Goal: Use online tool/utility: Utilize a website feature to perform a specific function

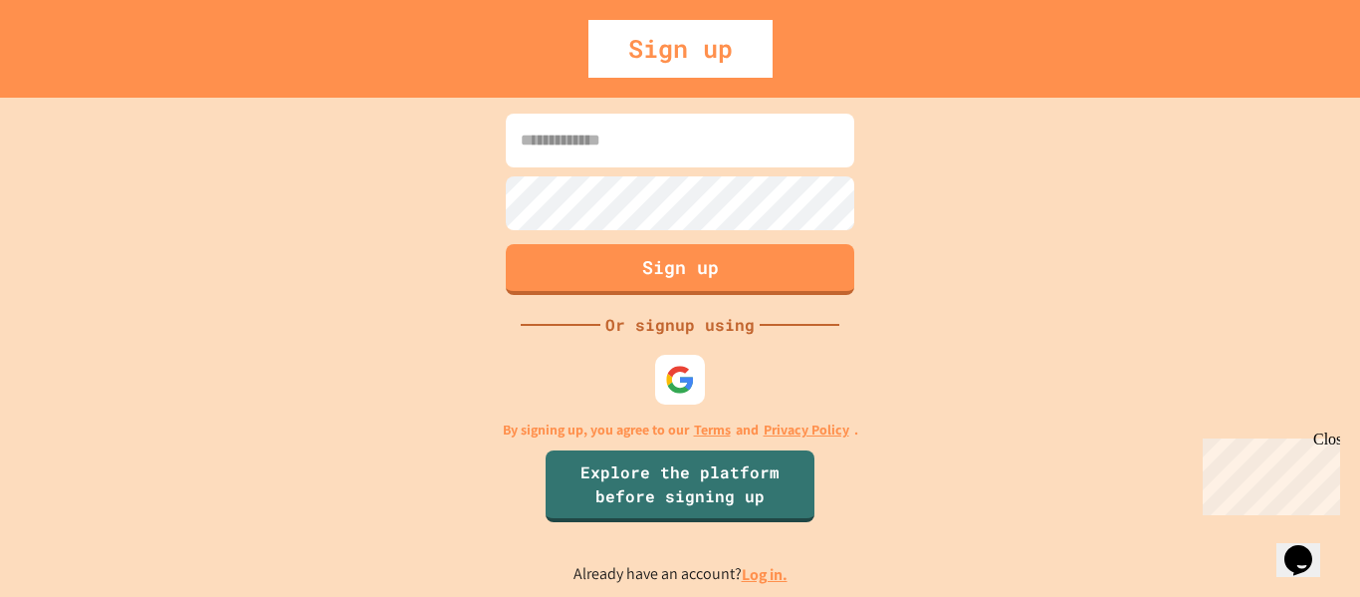
click at [754, 573] on link "Log in." at bounding box center [765, 574] width 46 height 21
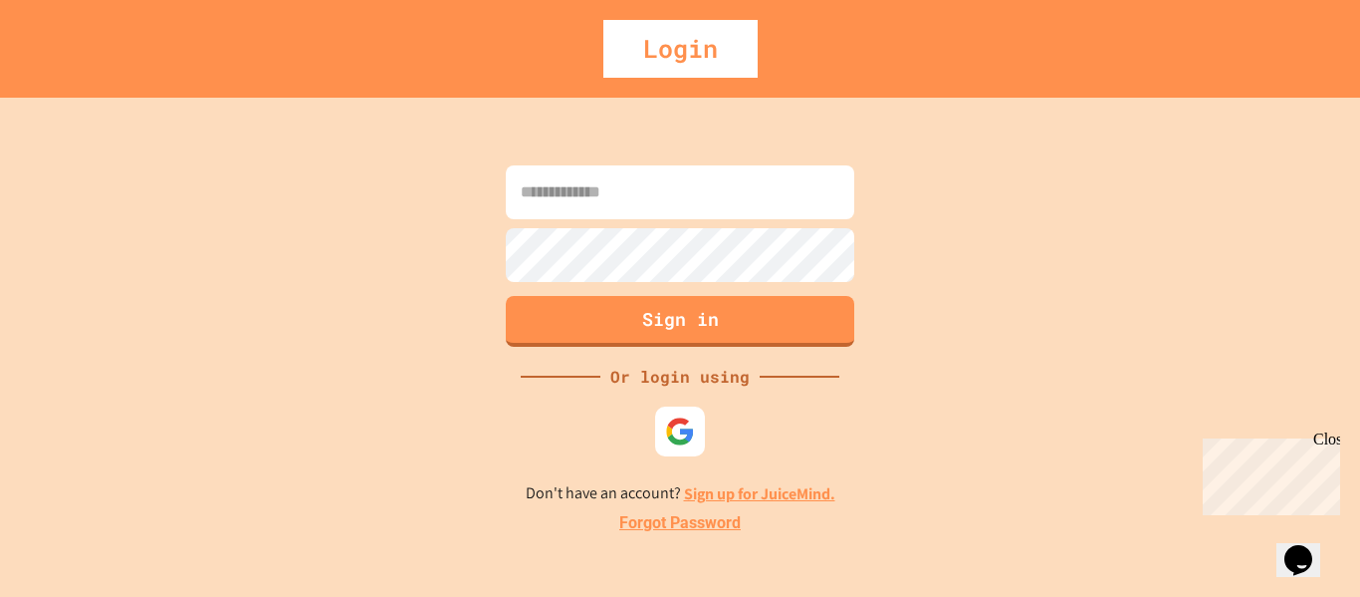
click at [678, 435] on img at bounding box center [680, 431] width 30 height 30
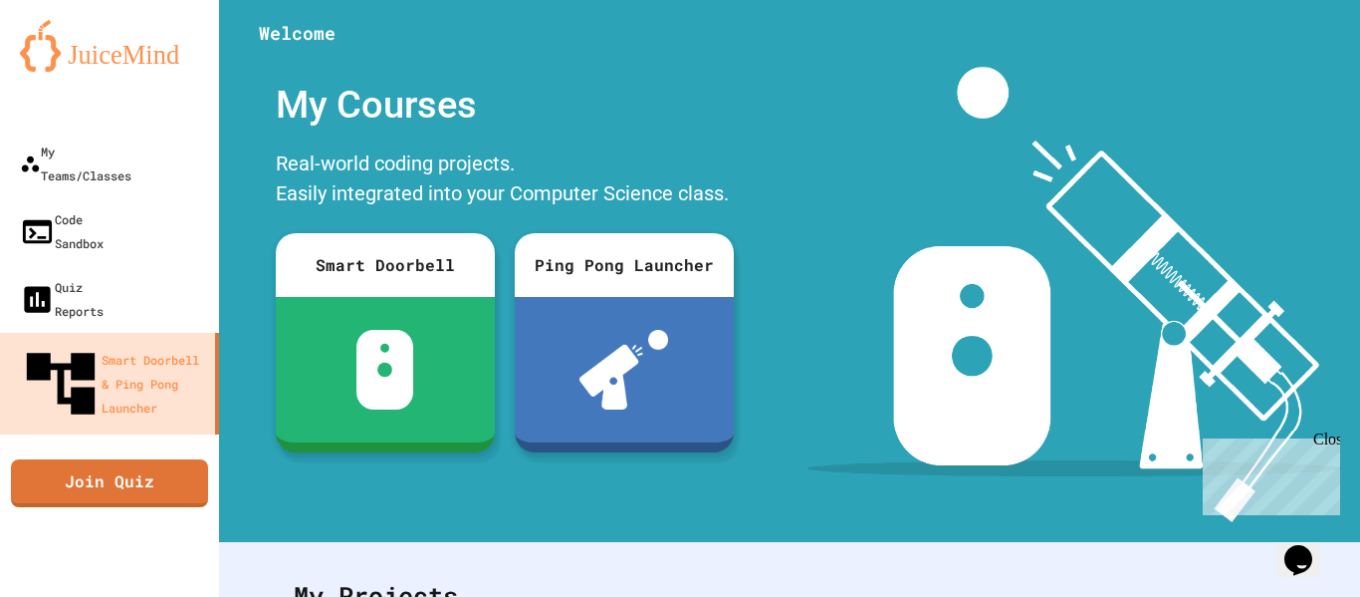
click at [1324, 448] on div "Close" at bounding box center [1326, 442] width 25 height 25
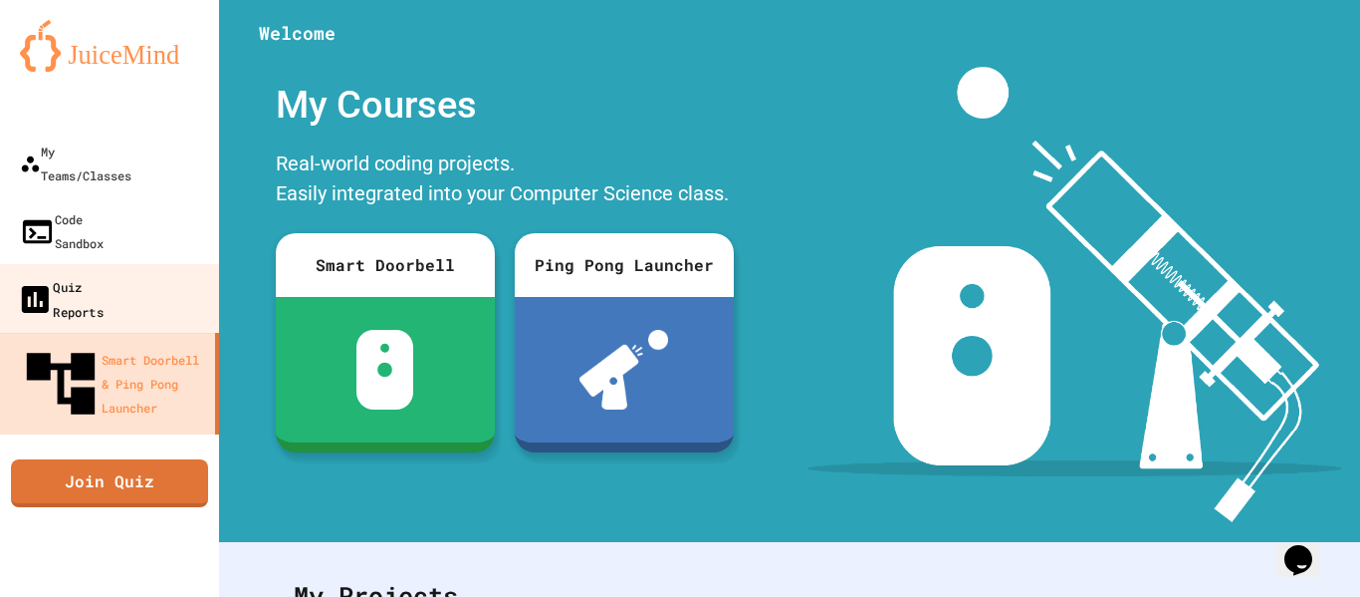
click at [92, 274] on div "Quiz Reports" at bounding box center [60, 298] width 87 height 49
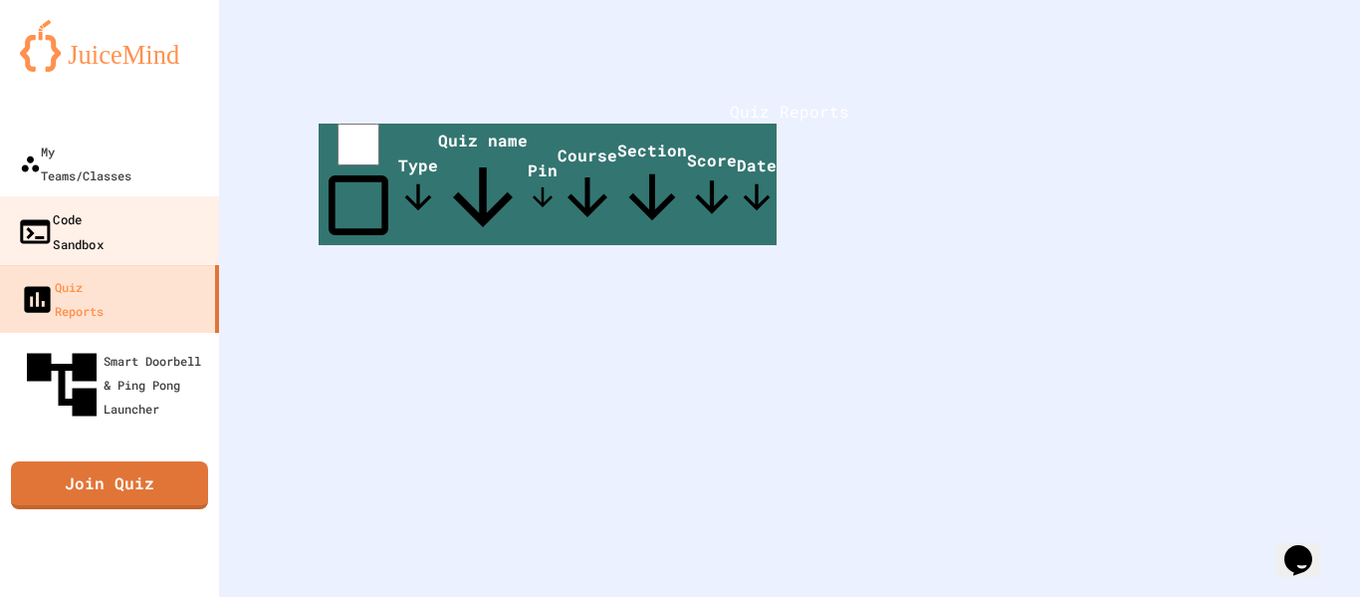
click at [83, 206] on div "Code Sandbox" at bounding box center [60, 230] width 87 height 49
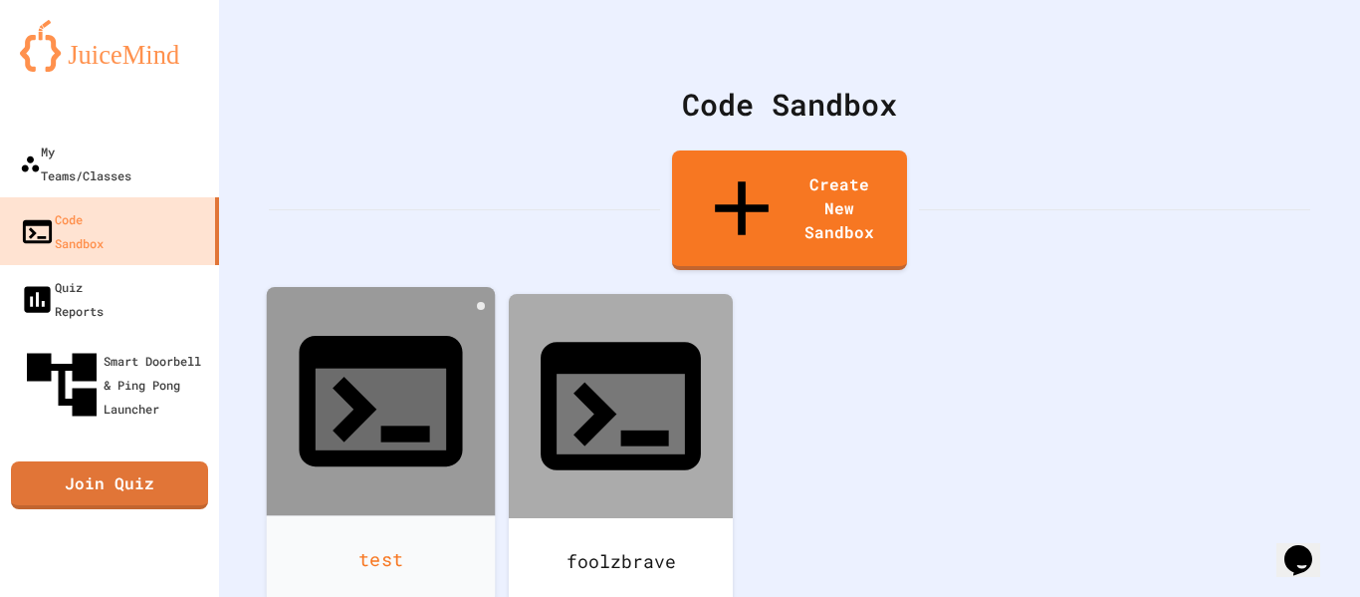
click at [435, 316] on div at bounding box center [381, 401] width 229 height 229
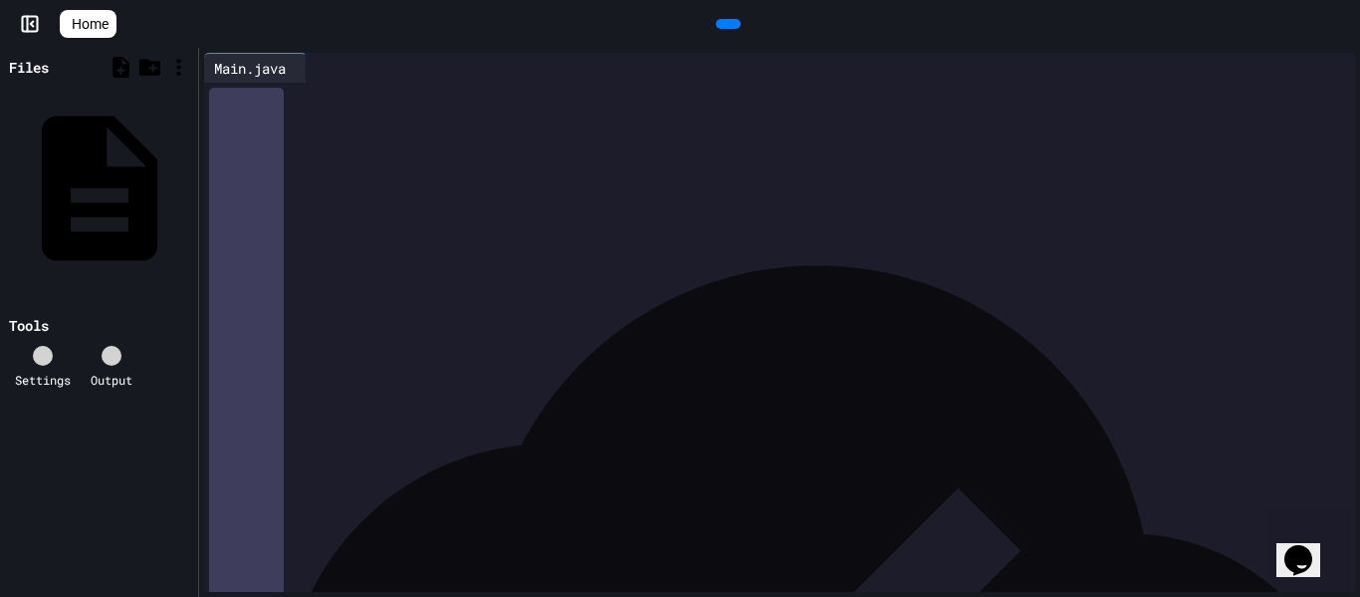
scroll to position [2633, 0]
click at [832, 502] on div "**********" at bounding box center [802, 501] width 1109 height 20
click at [719, 19] on div at bounding box center [728, 24] width 25 height 10
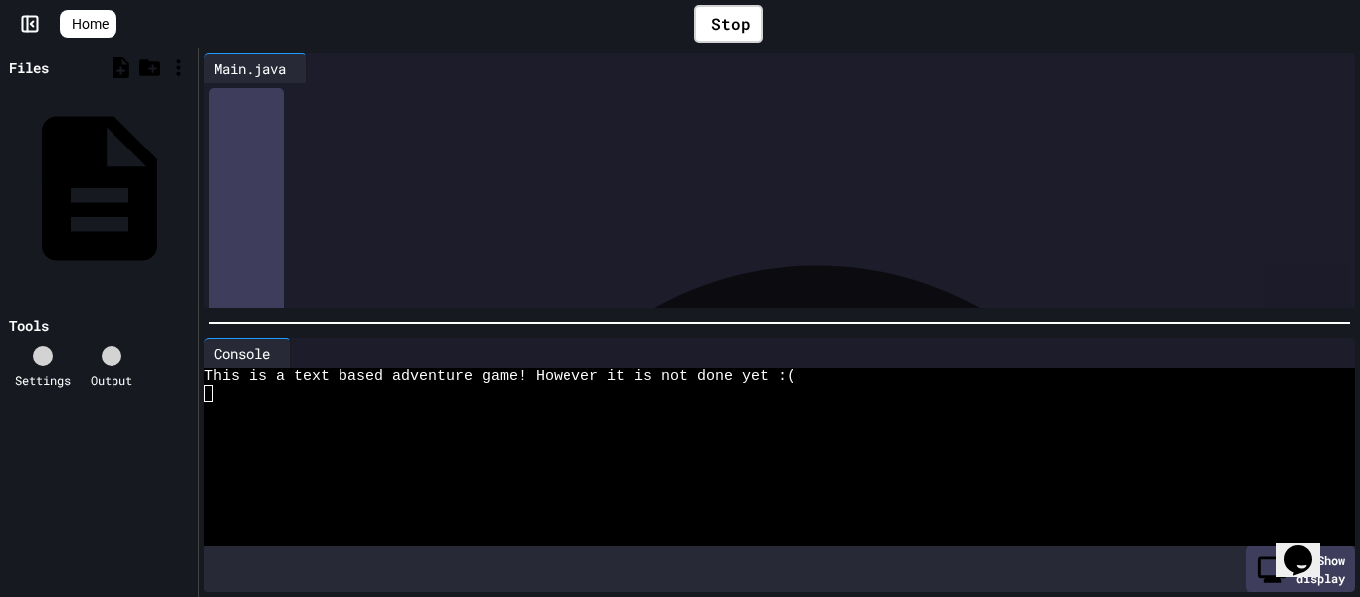
scroll to position [2875, 0]
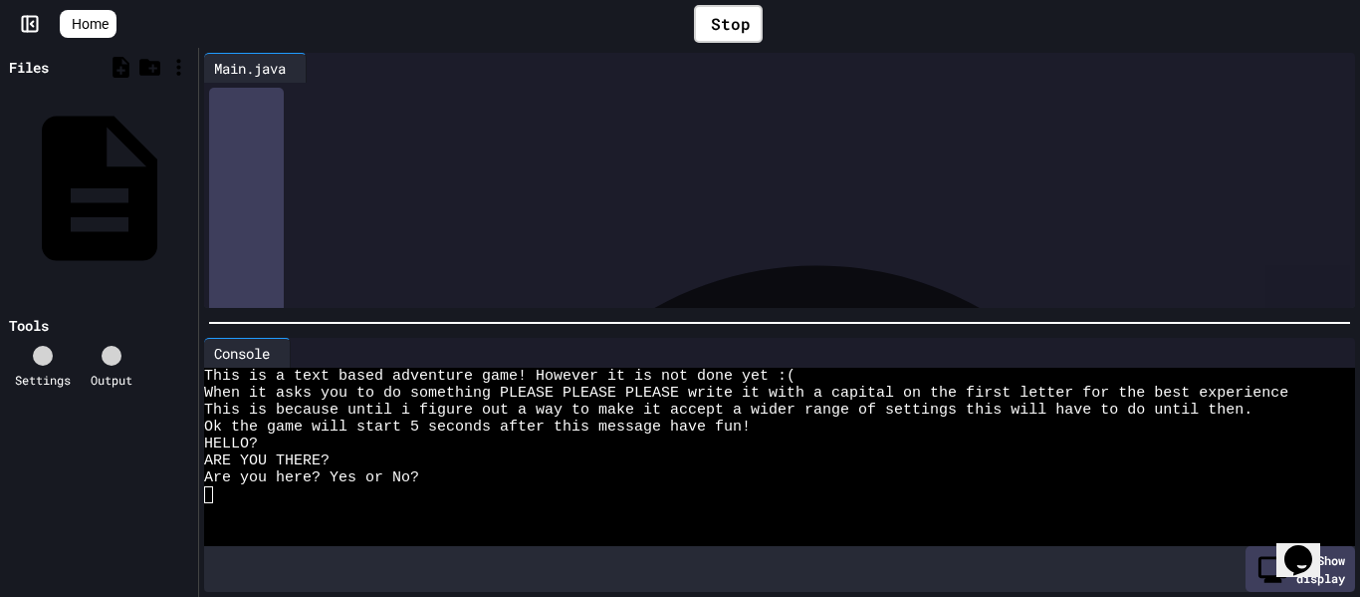
click at [335, 548] on div at bounding box center [768, 545] width 1129 height 17
type textarea "*"
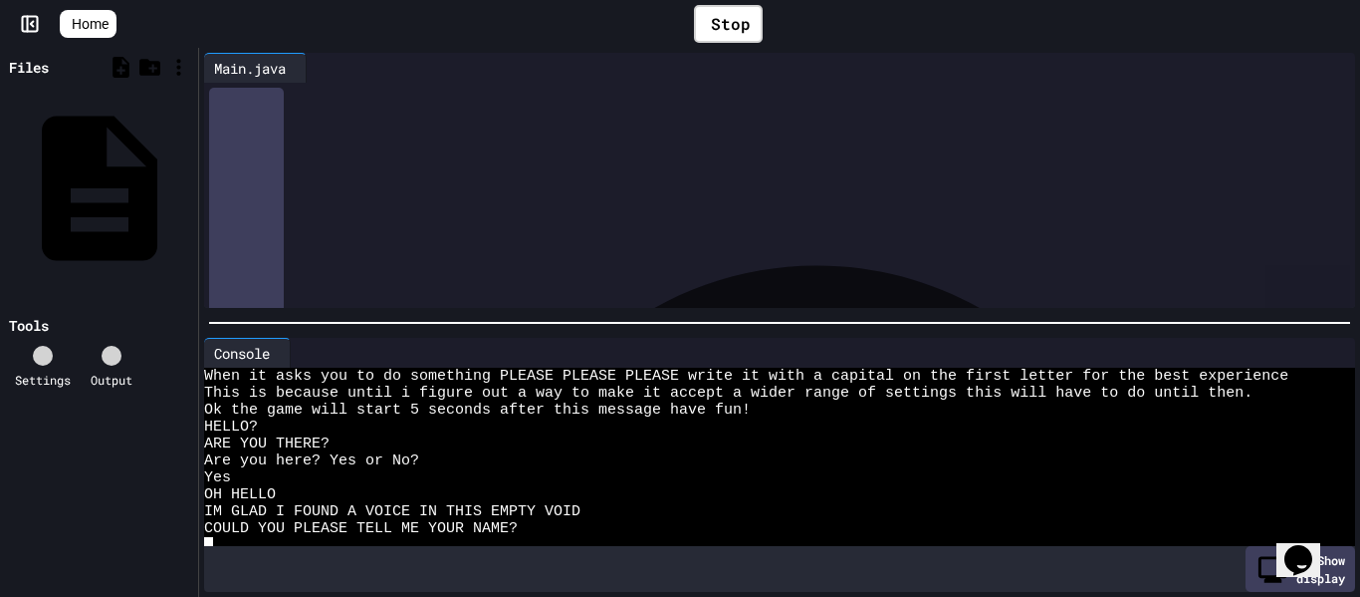
scroll to position [34, 0]
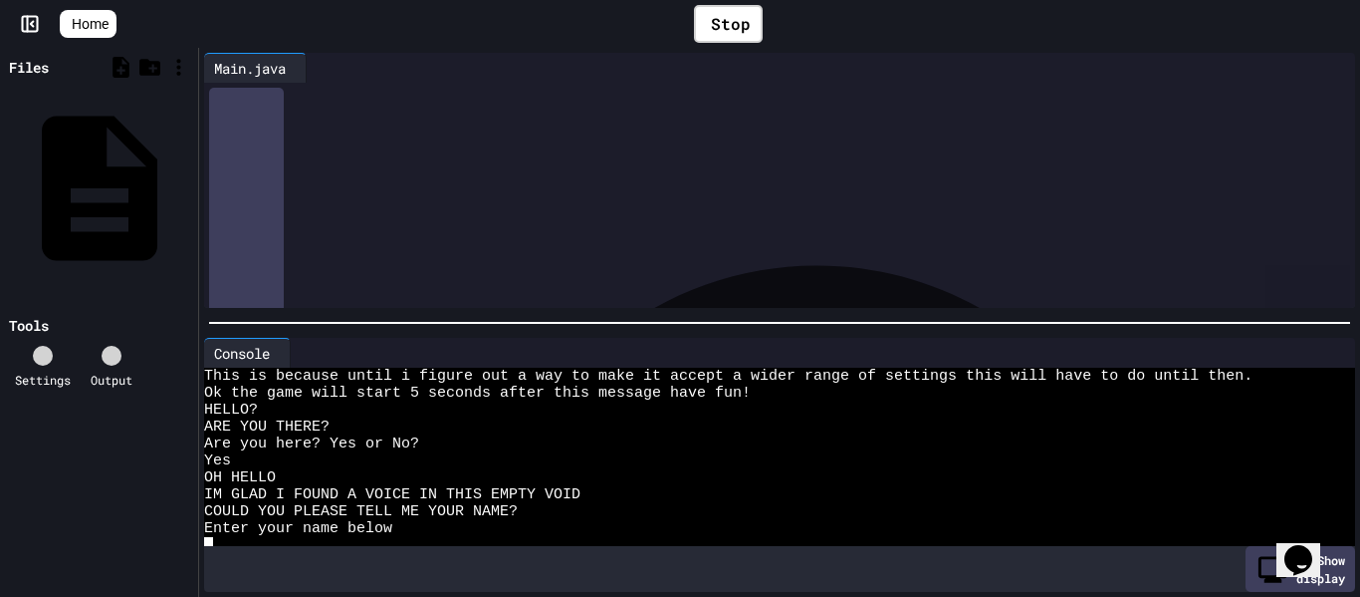
type textarea "*"
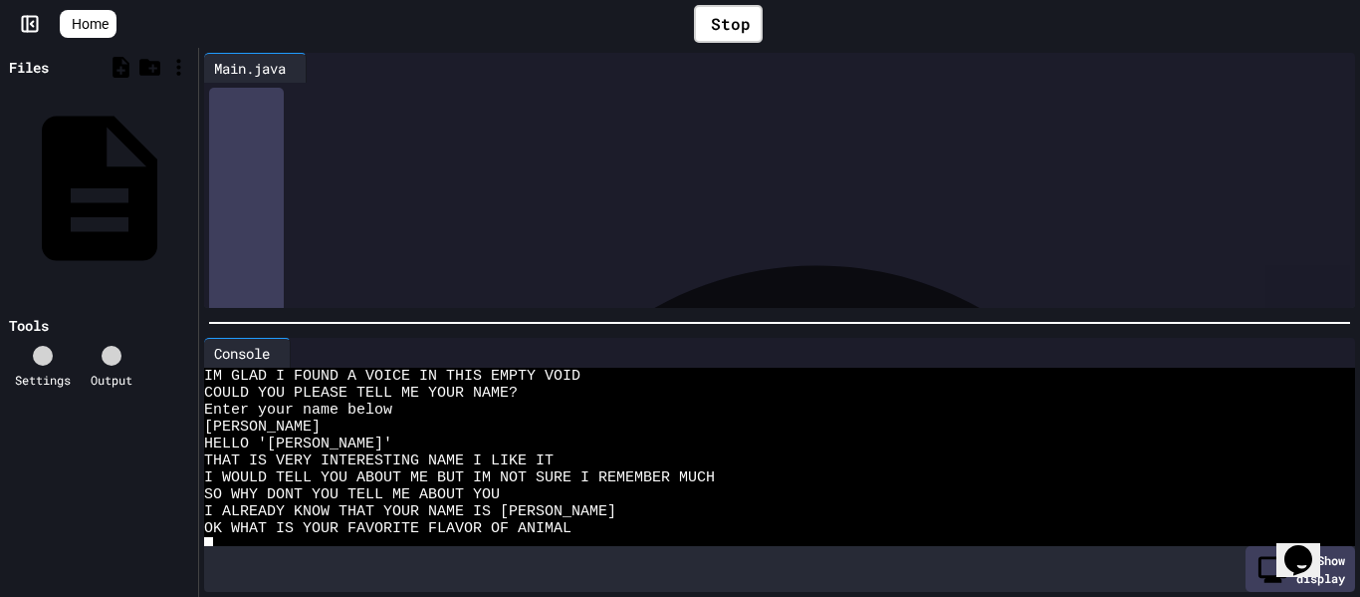
scroll to position [169, 0]
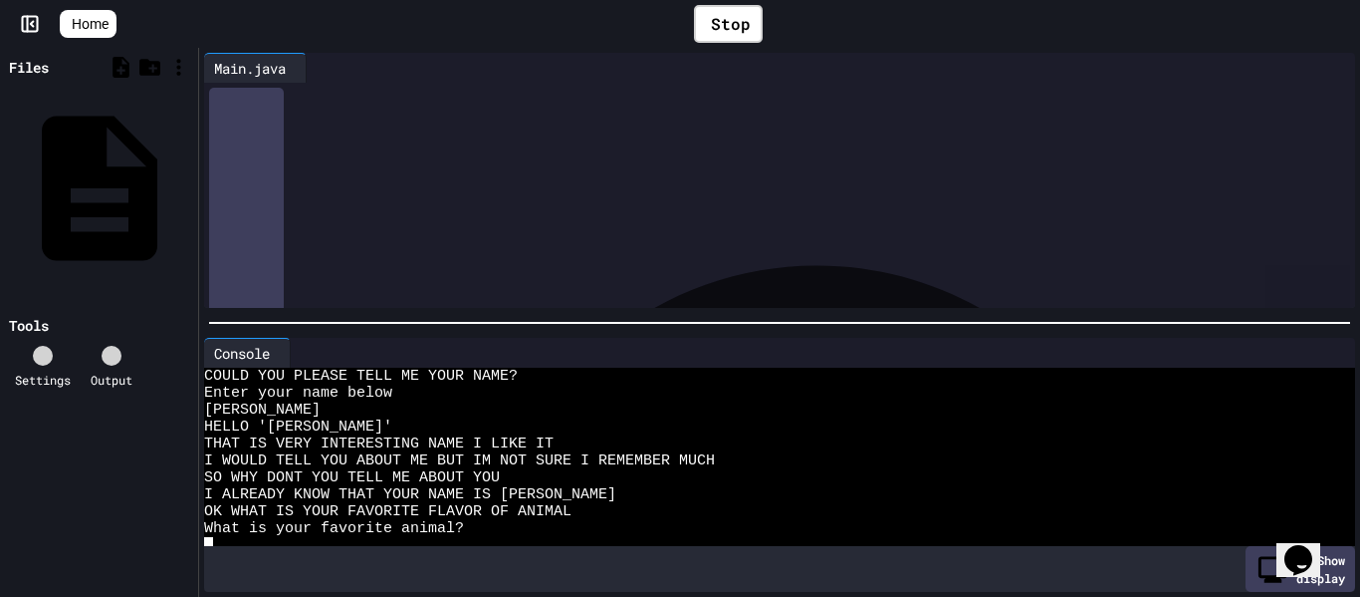
type textarea "*"
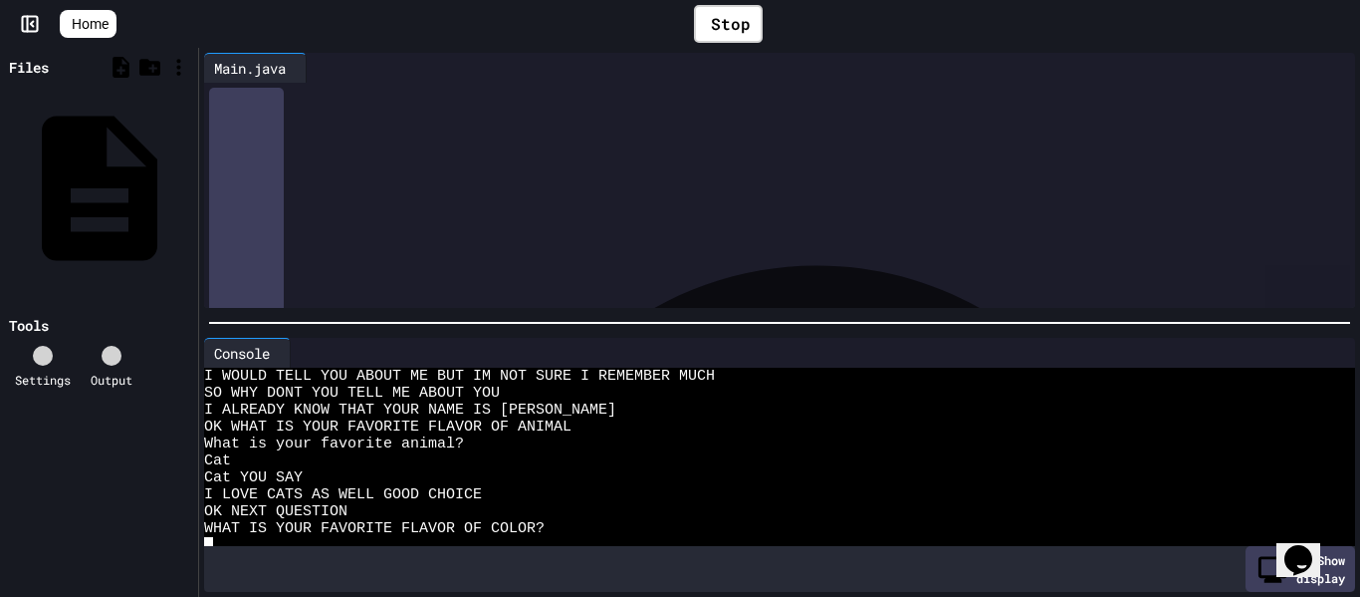
scroll to position [271, 0]
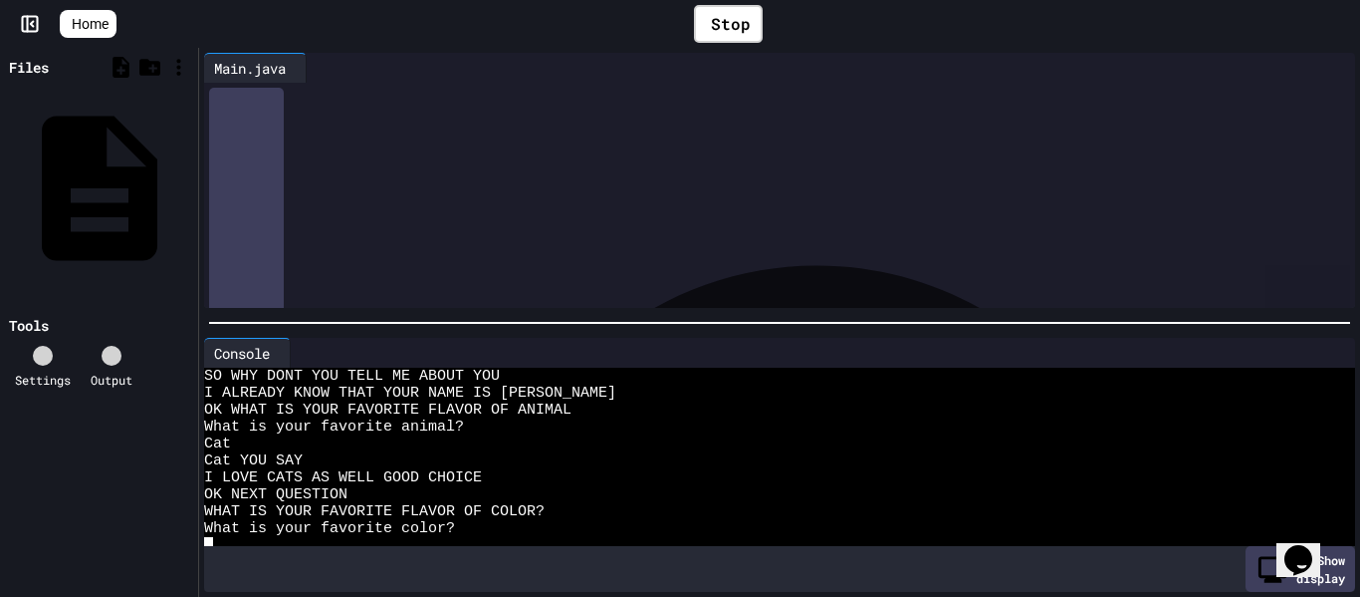
type textarea "*"
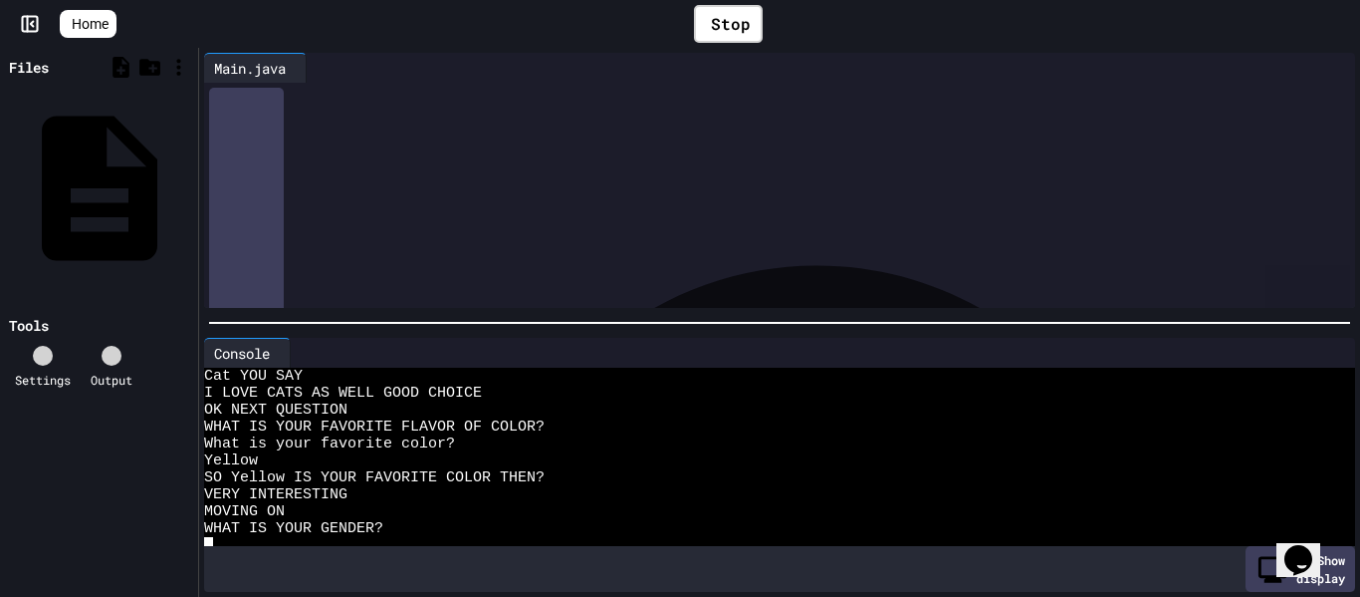
scroll to position [372, 0]
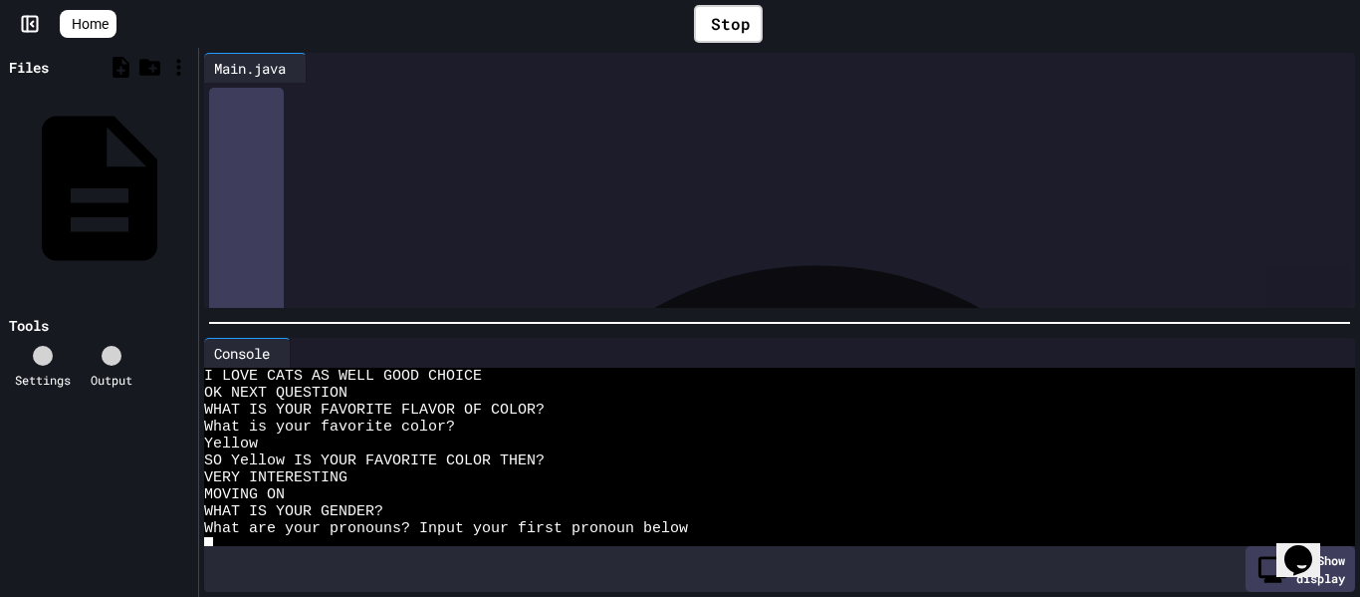
type textarea "*"
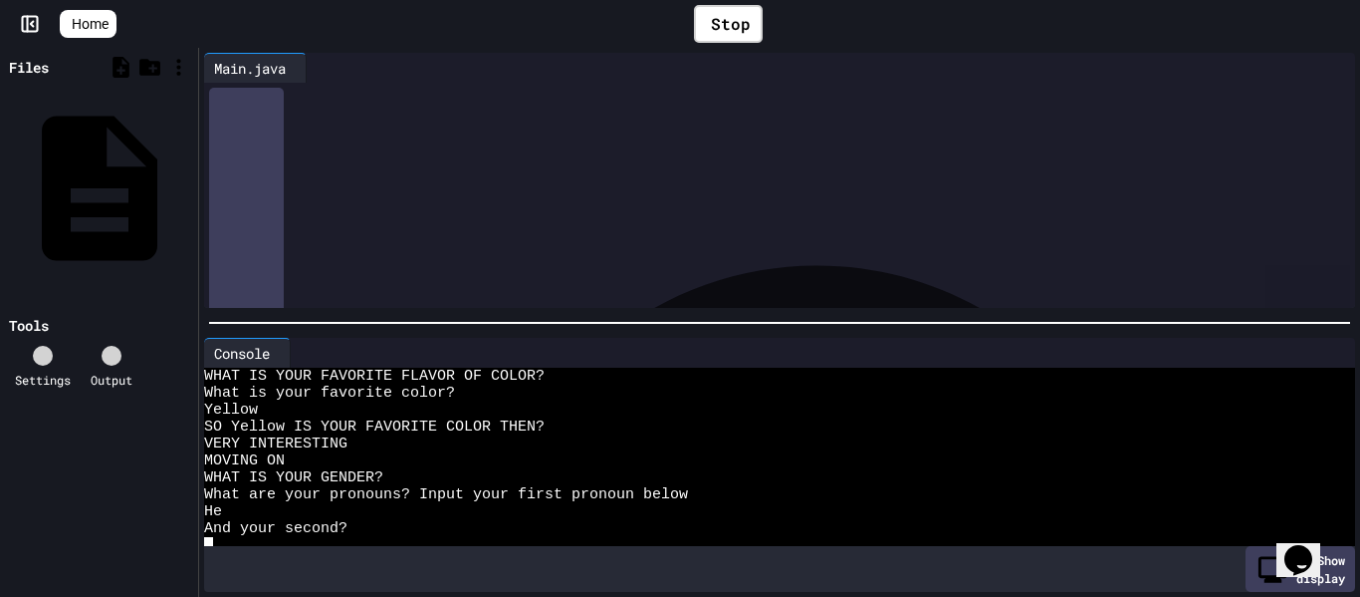
scroll to position [406, 0]
type textarea "*"
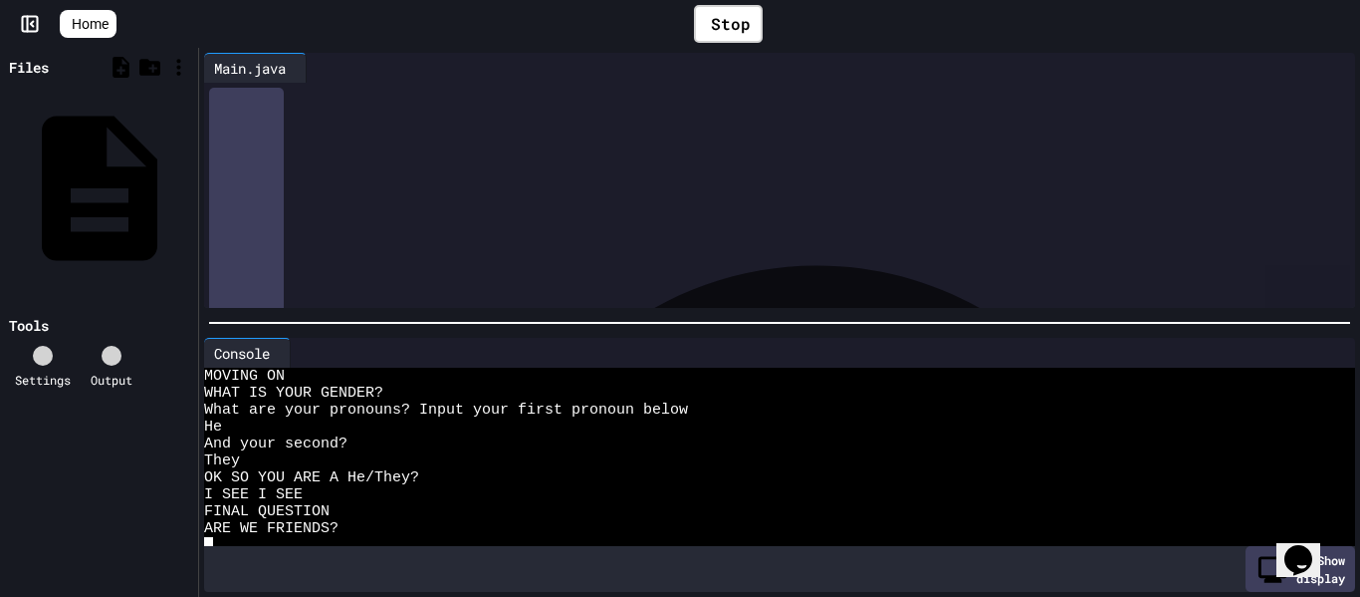
scroll to position [508, 0]
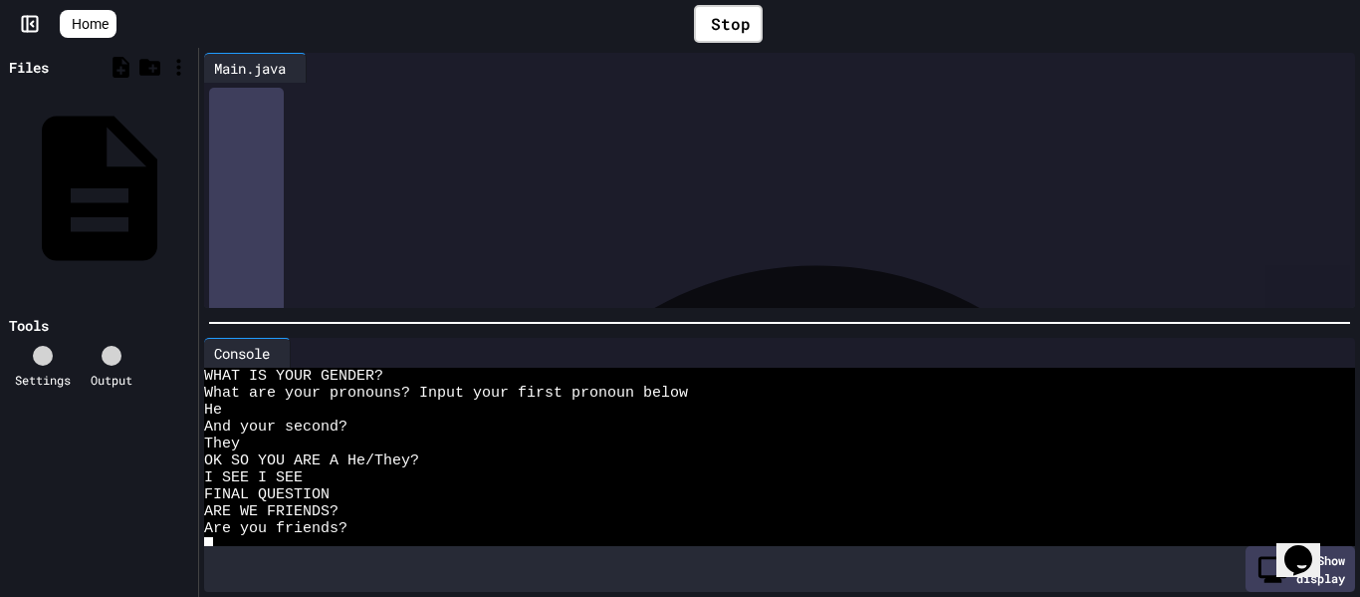
type textarea "*"
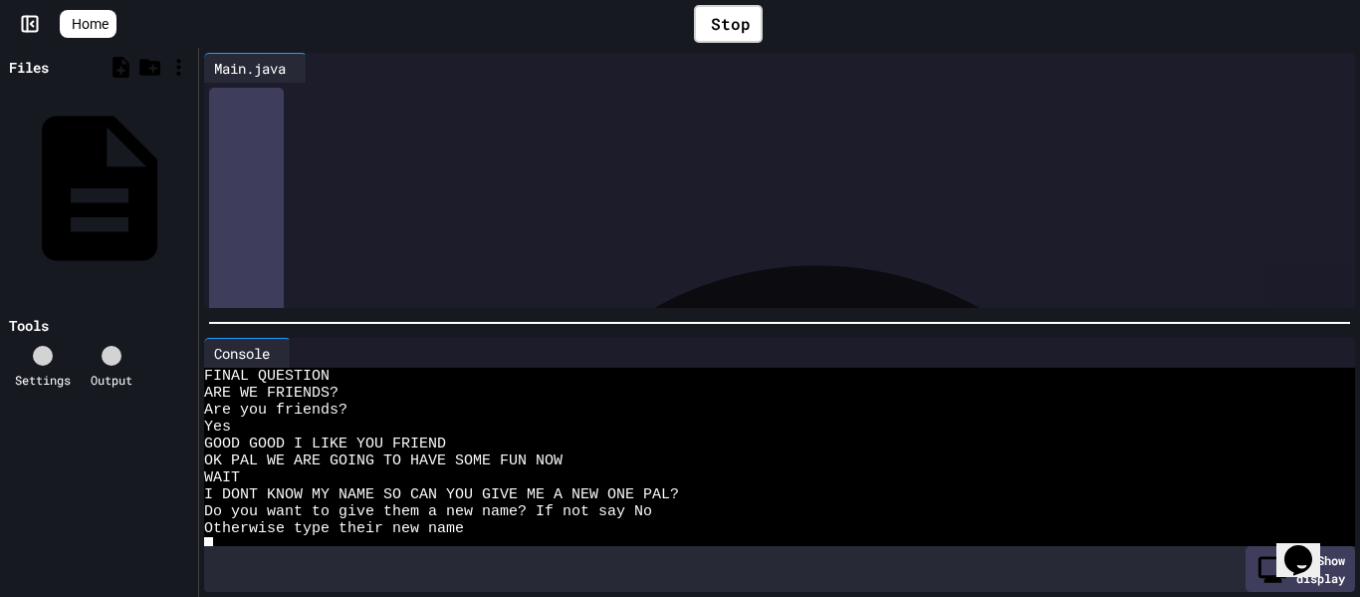
scroll to position [626, 0]
type textarea "*"
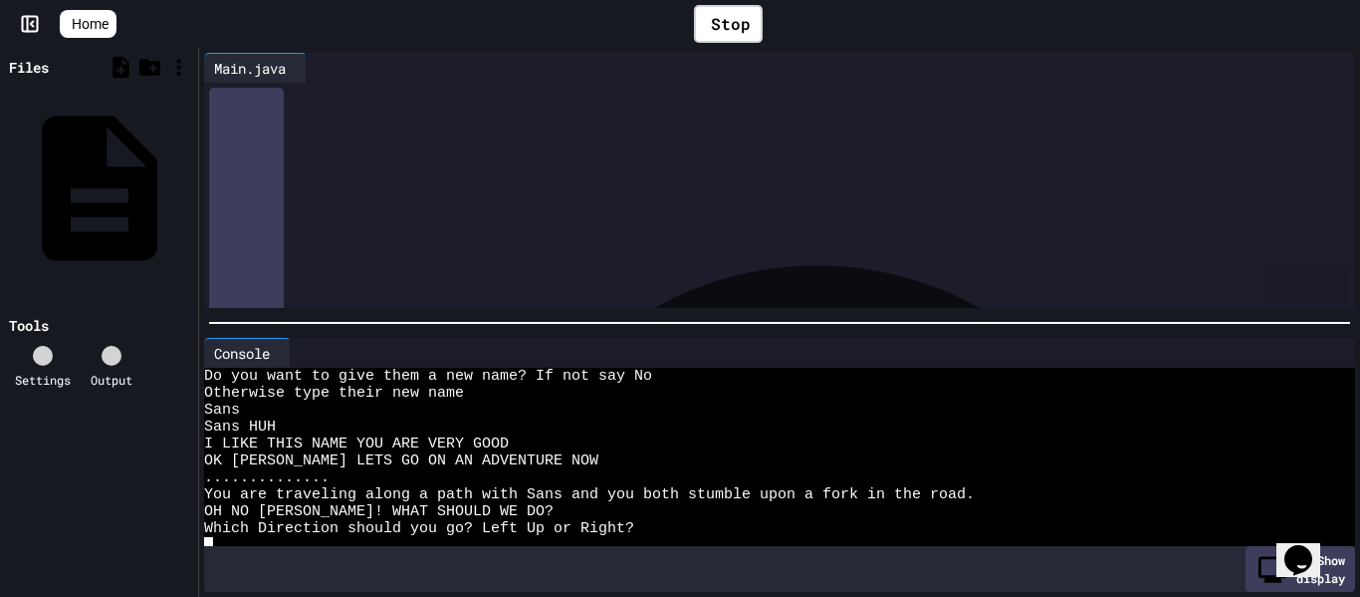
scroll to position [762, 0]
type textarea "*"
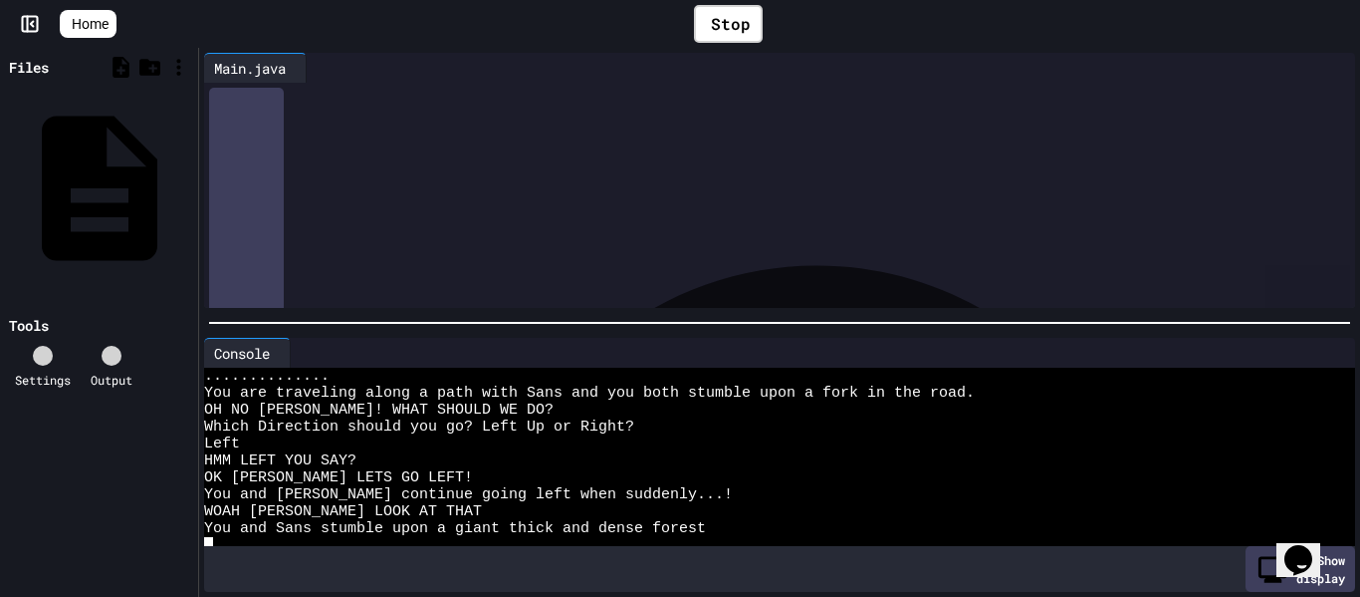
scroll to position [880, 0]
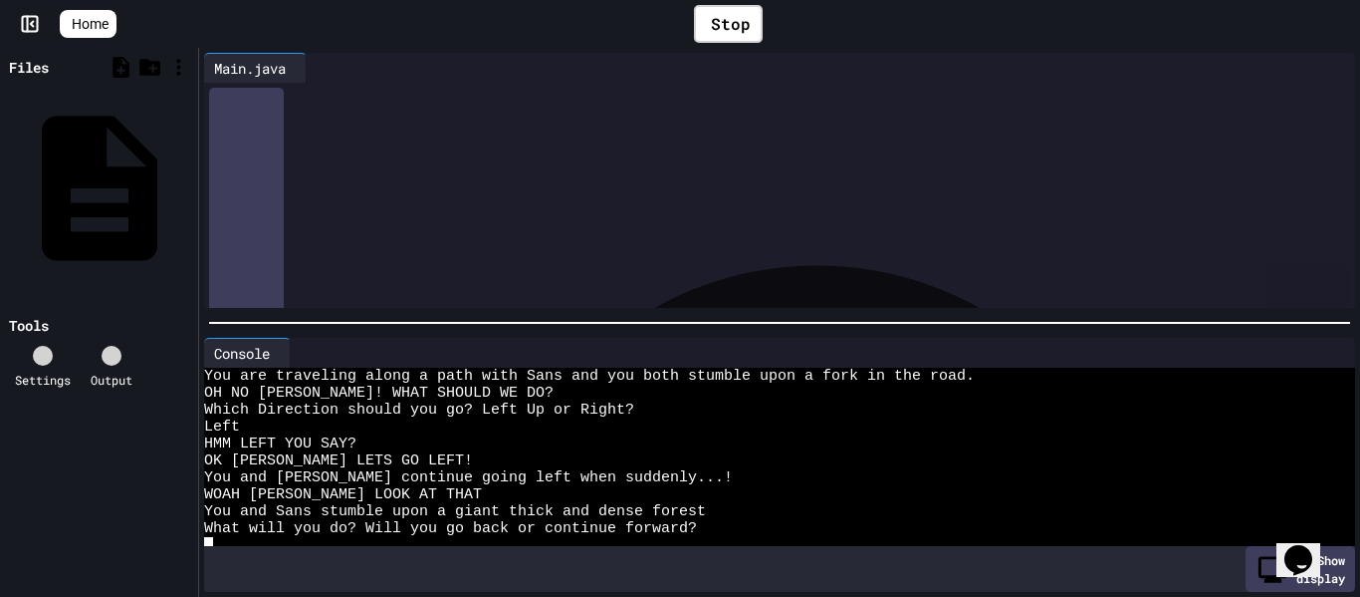
type textarea "*"
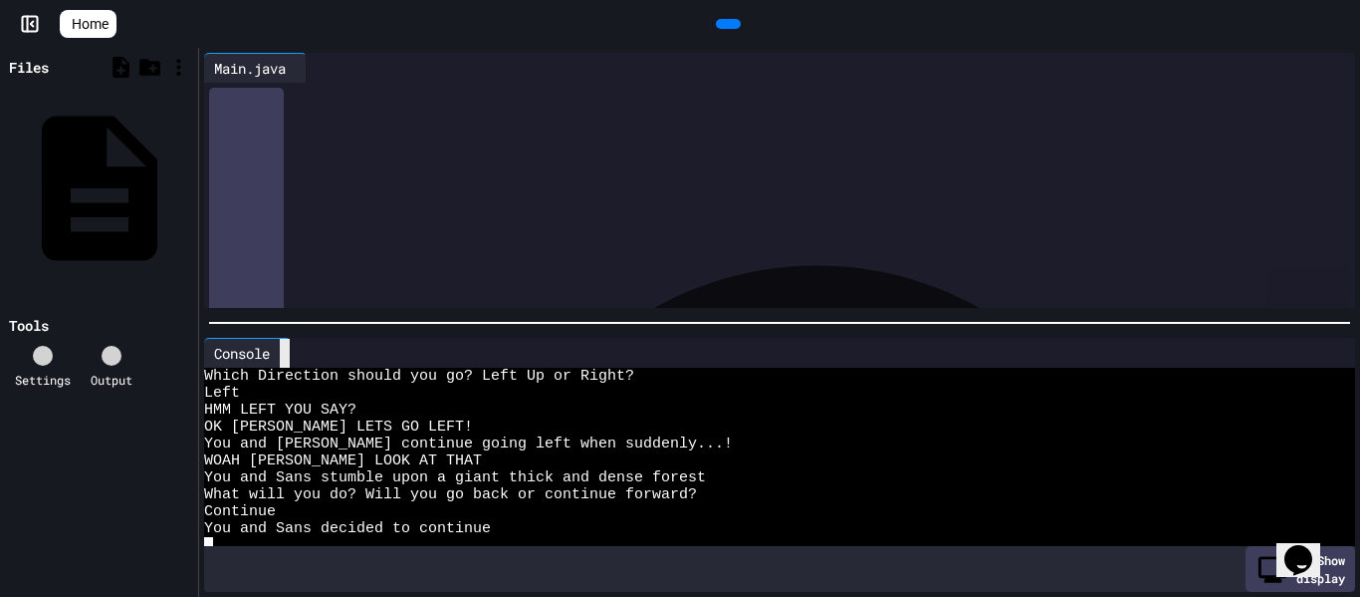
click at [290, 364] on div at bounding box center [285, 353] width 10 height 29
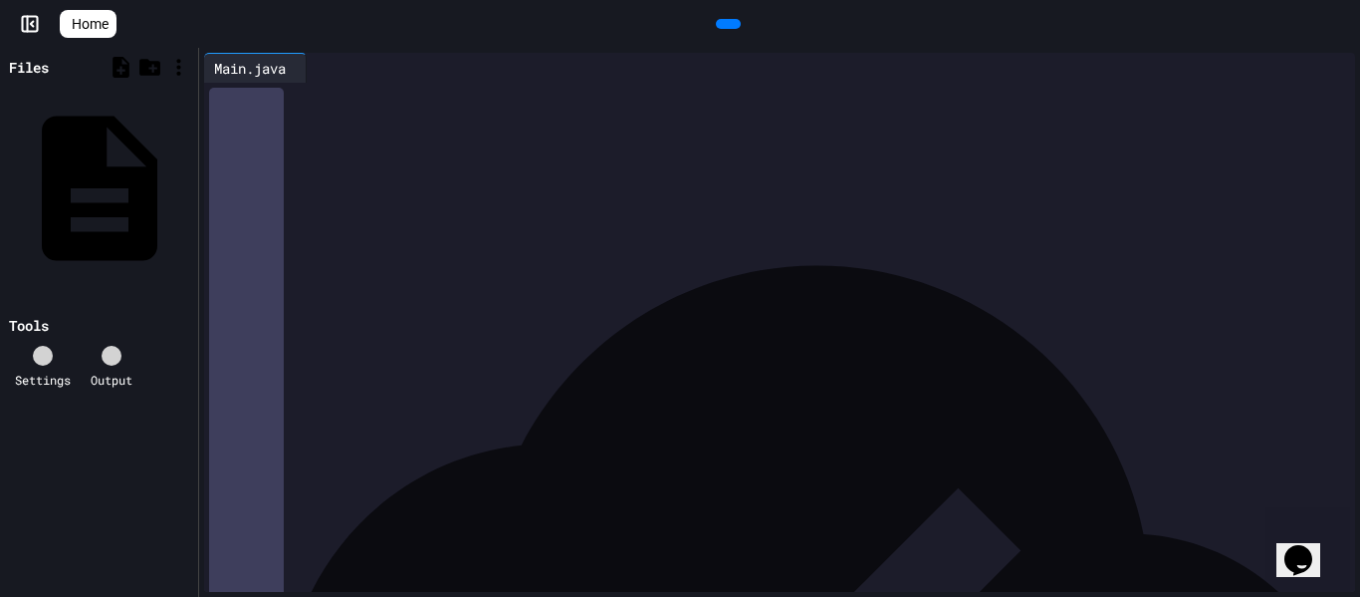
scroll to position [2285, 0]
click at [515, 388] on div "**********" at bounding box center [802, 388] width 1109 height 20
click at [547, 386] on div "**********" at bounding box center [802, 388] width 1109 height 20
click at [737, 29] on div at bounding box center [728, 24] width 25 height 10
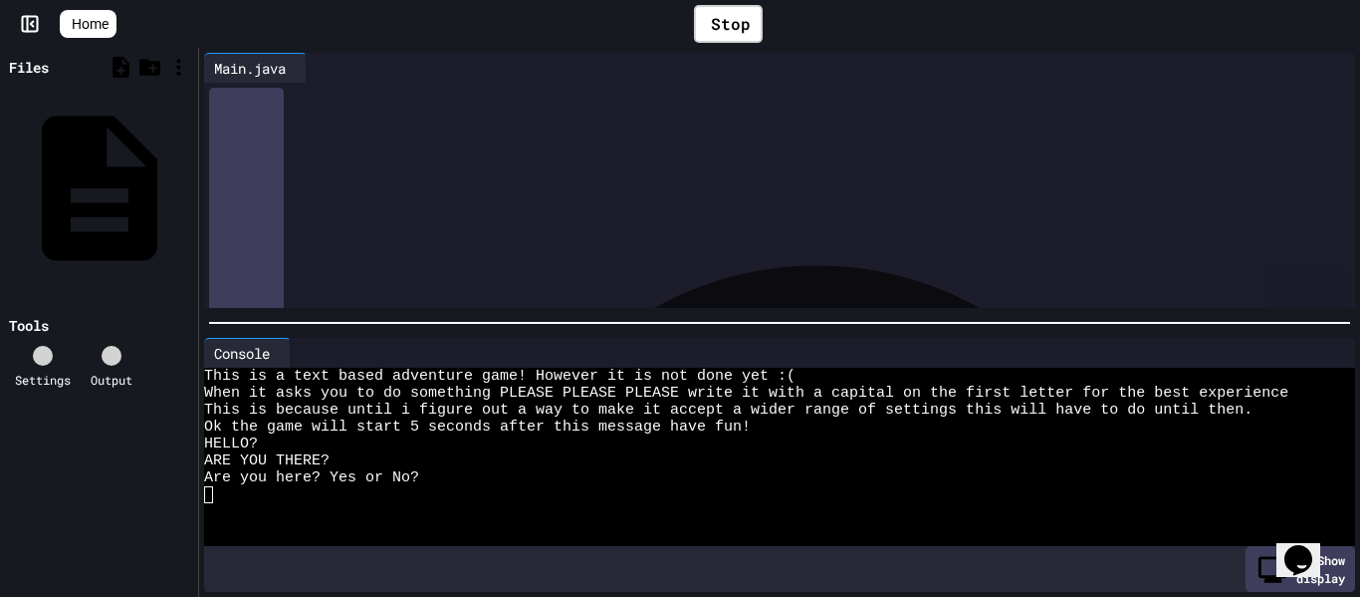
click at [882, 589] on div "Show display" at bounding box center [779, 569] width 1151 height 46
click at [799, 533] on div at bounding box center [768, 528] width 1129 height 17
type textarea "***"
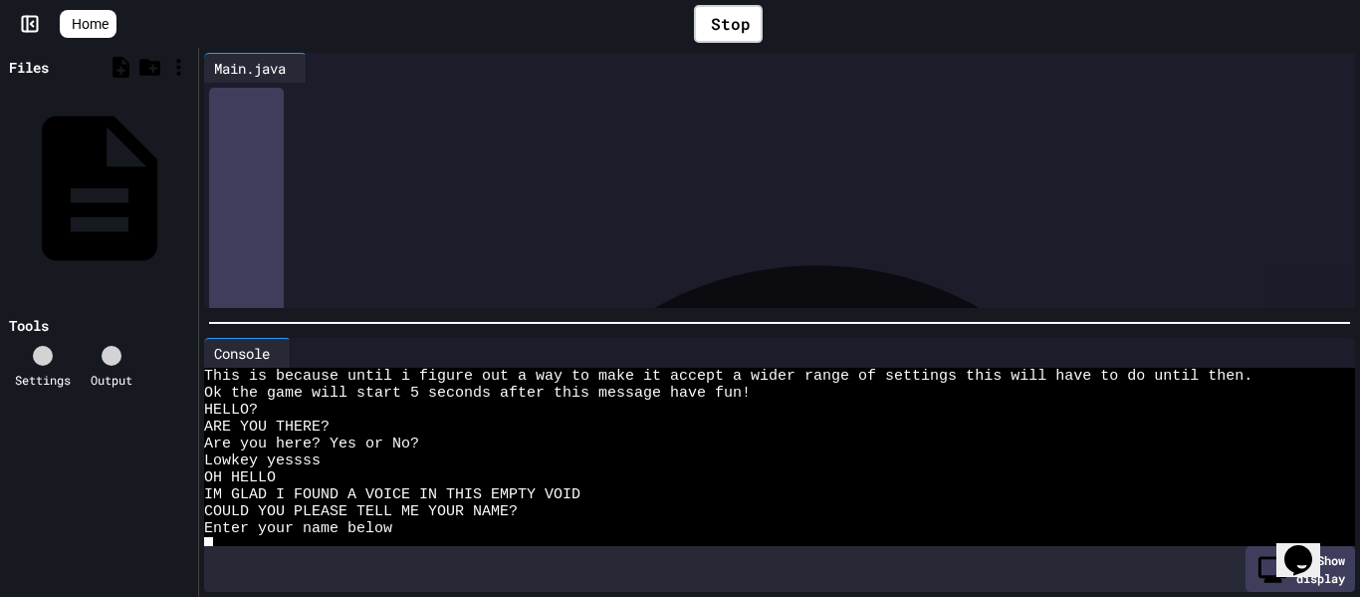
scroll to position [34, 0]
click at [497, 436] on div "Are you here? Yes or No?" at bounding box center [768, 443] width 1129 height 17
type textarea "***"
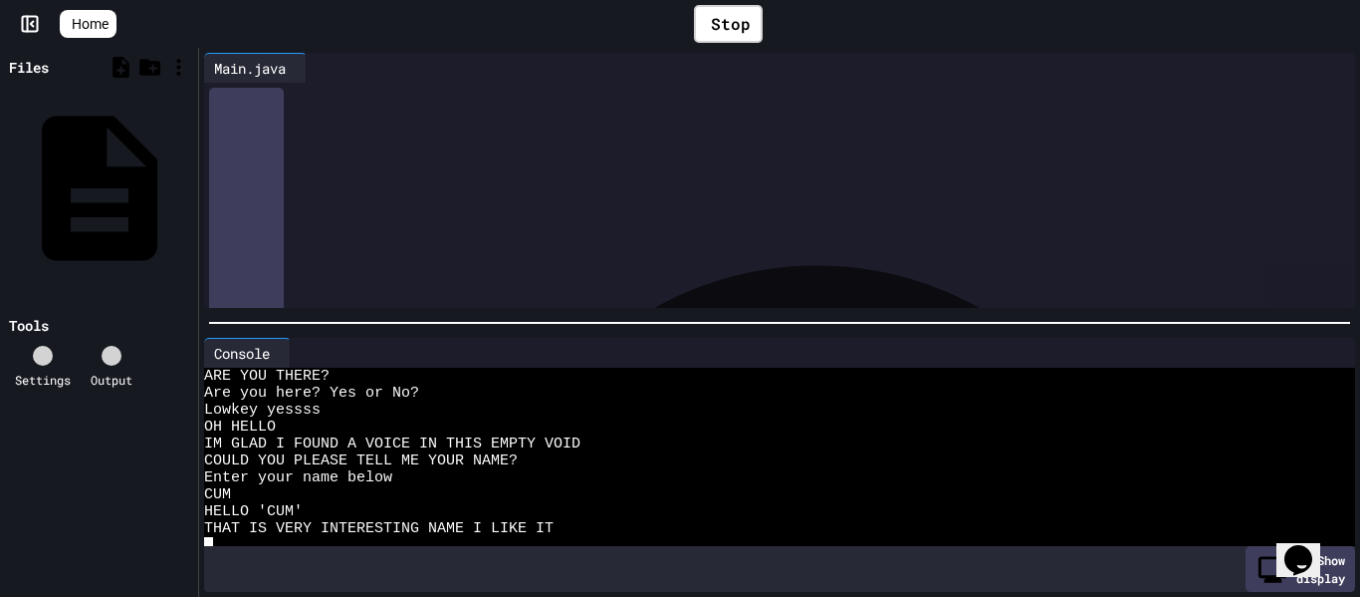
scroll to position [85, 0]
click at [754, 14] on div "Stop" at bounding box center [728, 24] width 69 height 38
click at [285, 353] on icon at bounding box center [285, 353] width 0 height 0
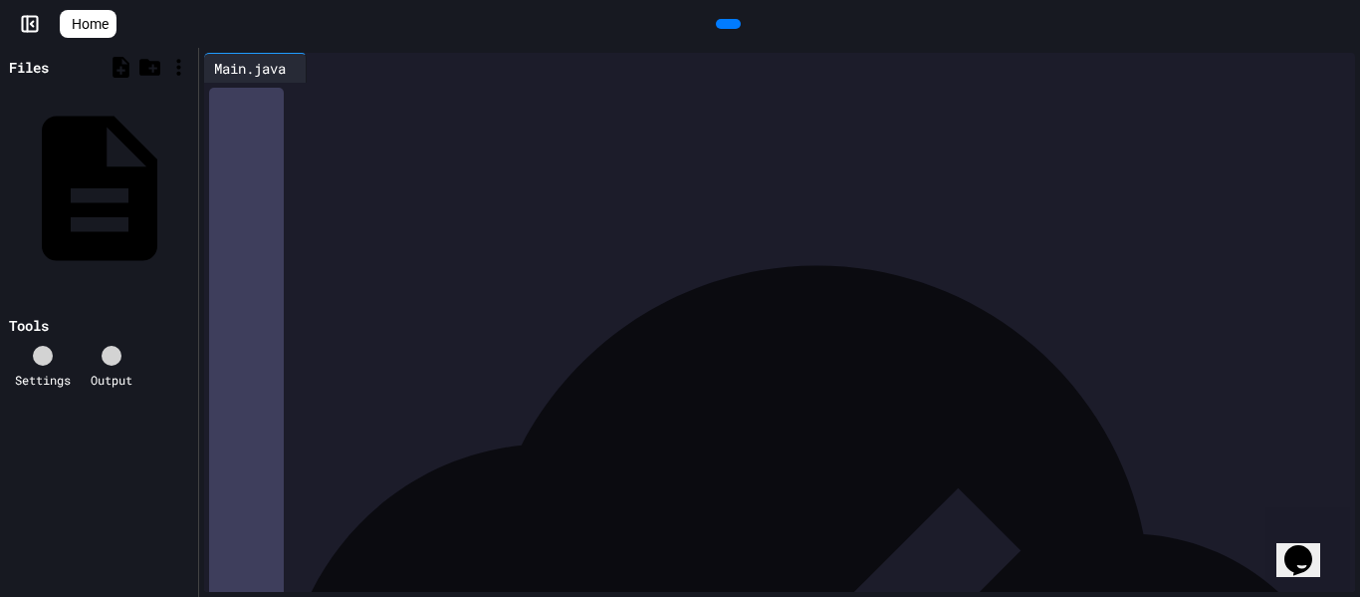
scroll to position [2634, 0]
click at [911, 500] on div "**********" at bounding box center [802, 500] width 1109 height 20
